Goal: Information Seeking & Learning: Learn about a topic

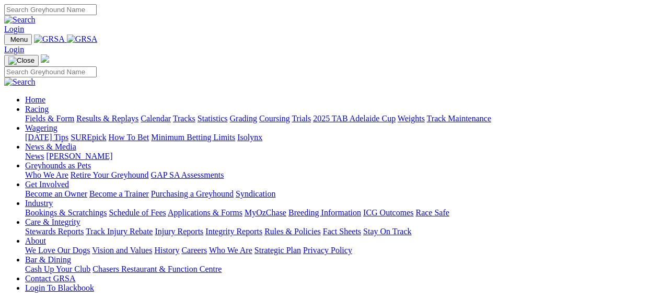
click at [49, 104] on link "Racing" at bounding box center [36, 108] width 23 height 9
click at [228, 114] on link "Statistics" at bounding box center [212, 118] width 30 height 9
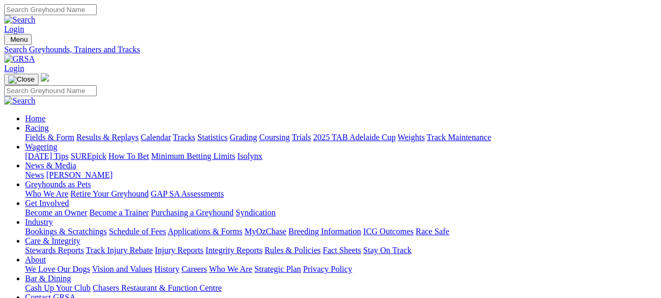
type input "oswald chegia"
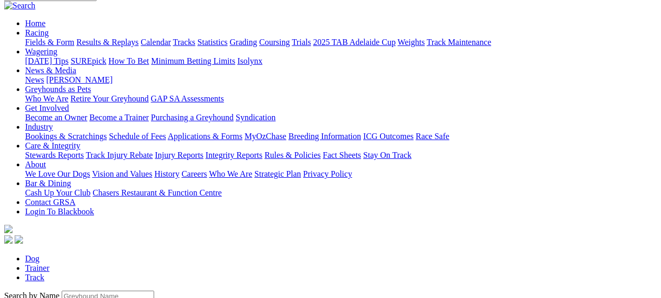
scroll to position [96, 0]
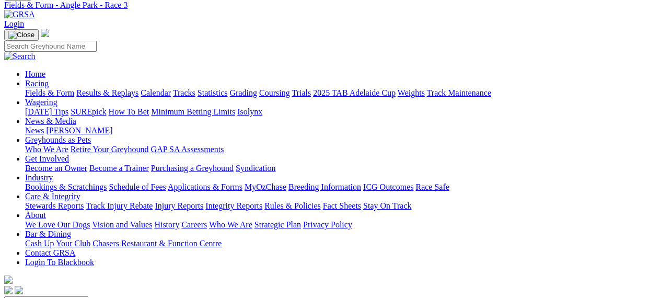
scroll to position [43, 0]
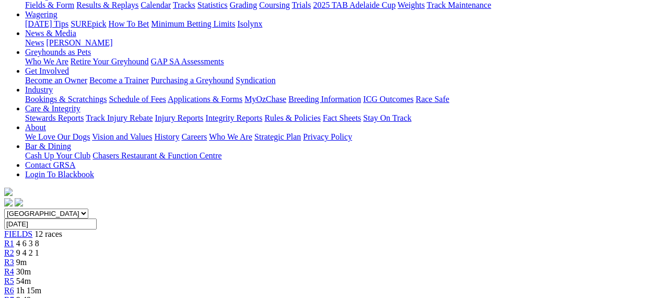
scroll to position [133, 0]
click at [42, 294] on span "8:49pm" at bounding box center [29, 298] width 26 height 9
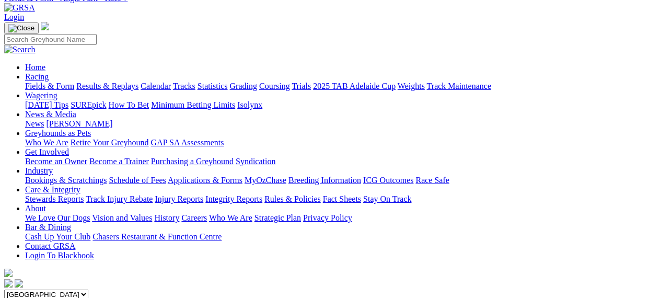
scroll to position [29, 0]
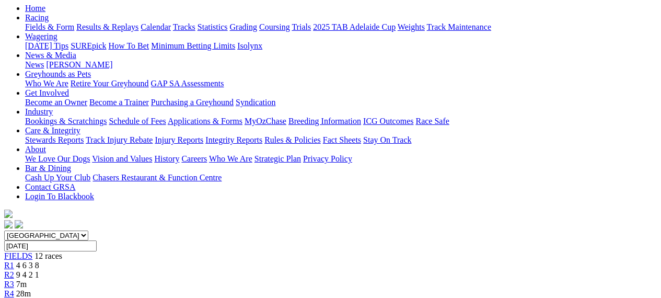
scroll to position [69, 0]
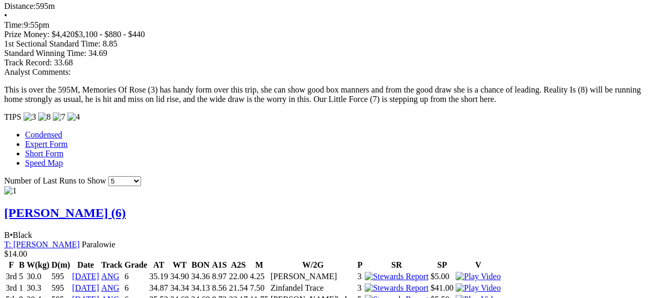
scroll to position [961, 0]
